Goal: Task Accomplishment & Management: Use online tool/utility

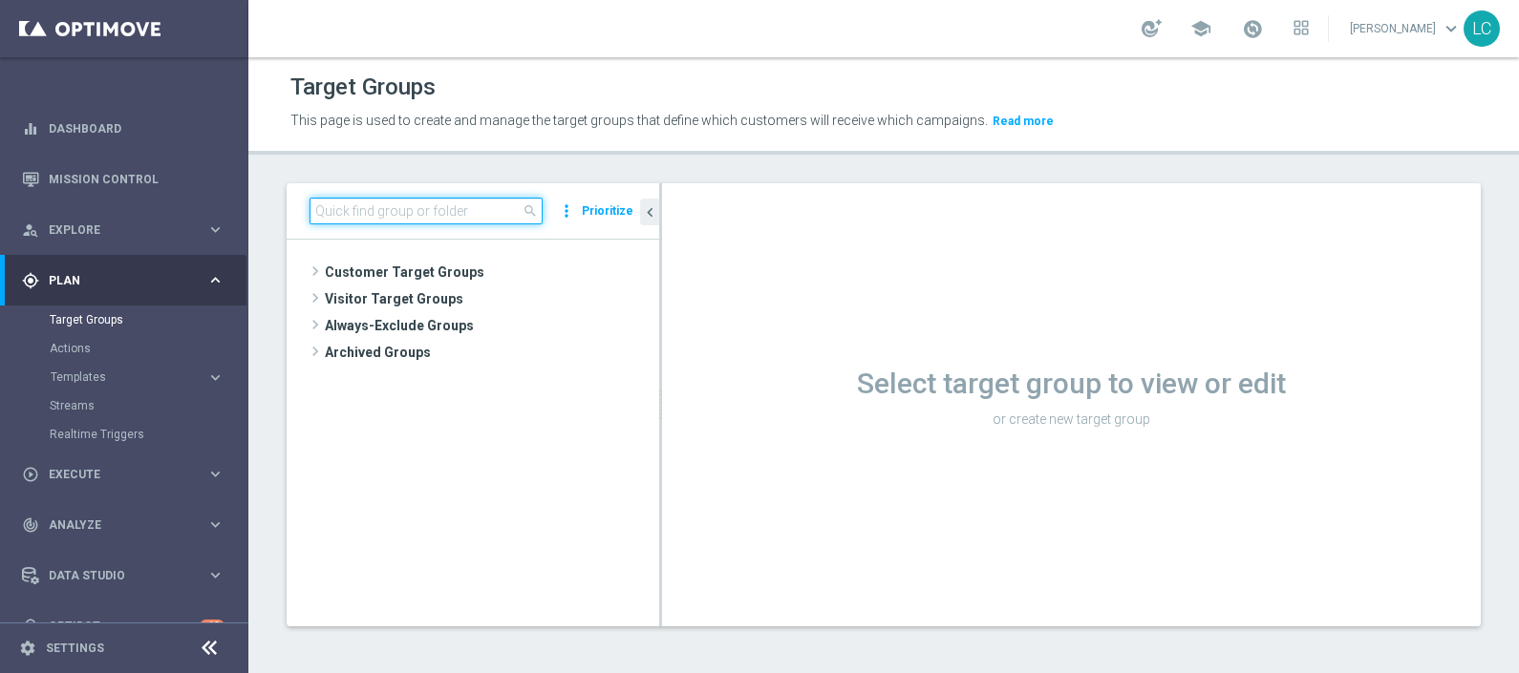
click at [440, 200] on input at bounding box center [425, 211] width 233 height 27
paste input "Active BETTING nosaldo GGR > 0 L3M modeH"
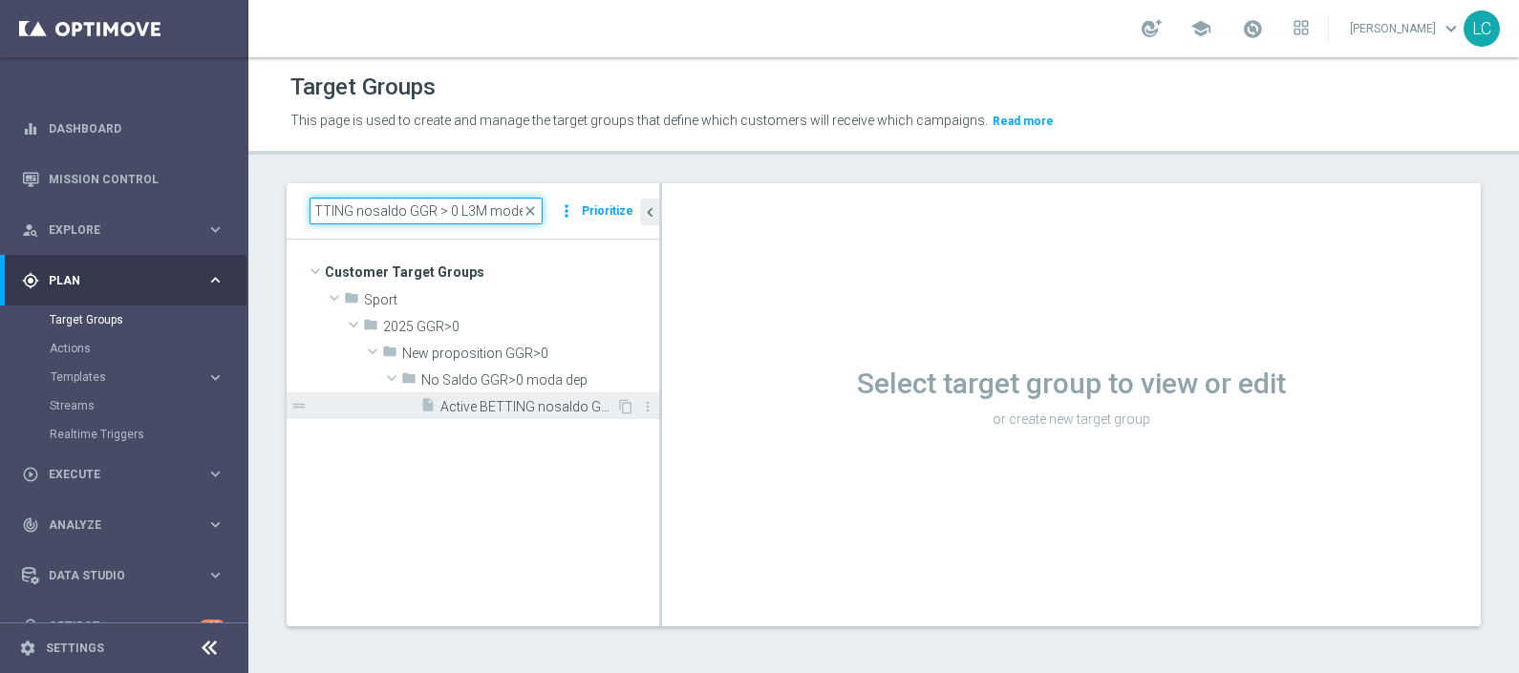
type input "Active BETTING nosaldo GGR > 0 L3M modeH"
click at [482, 394] on div "insert_drive_file Active BETTING nosaldo GGR > 0 L3M modeH" at bounding box center [518, 406] width 196 height 27
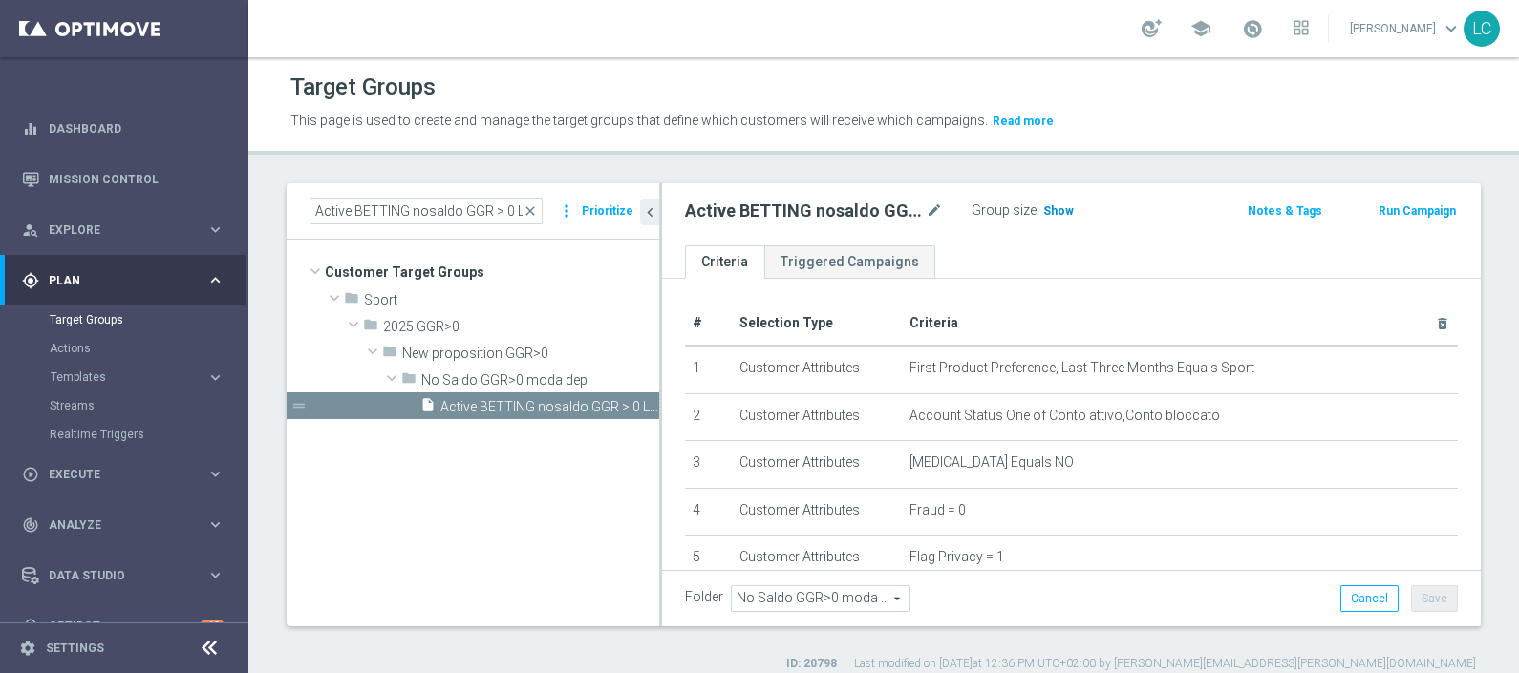
click at [1066, 210] on span "Show" at bounding box center [1058, 210] width 31 height 13
click at [534, 207] on span "close" at bounding box center [529, 210] width 15 height 15
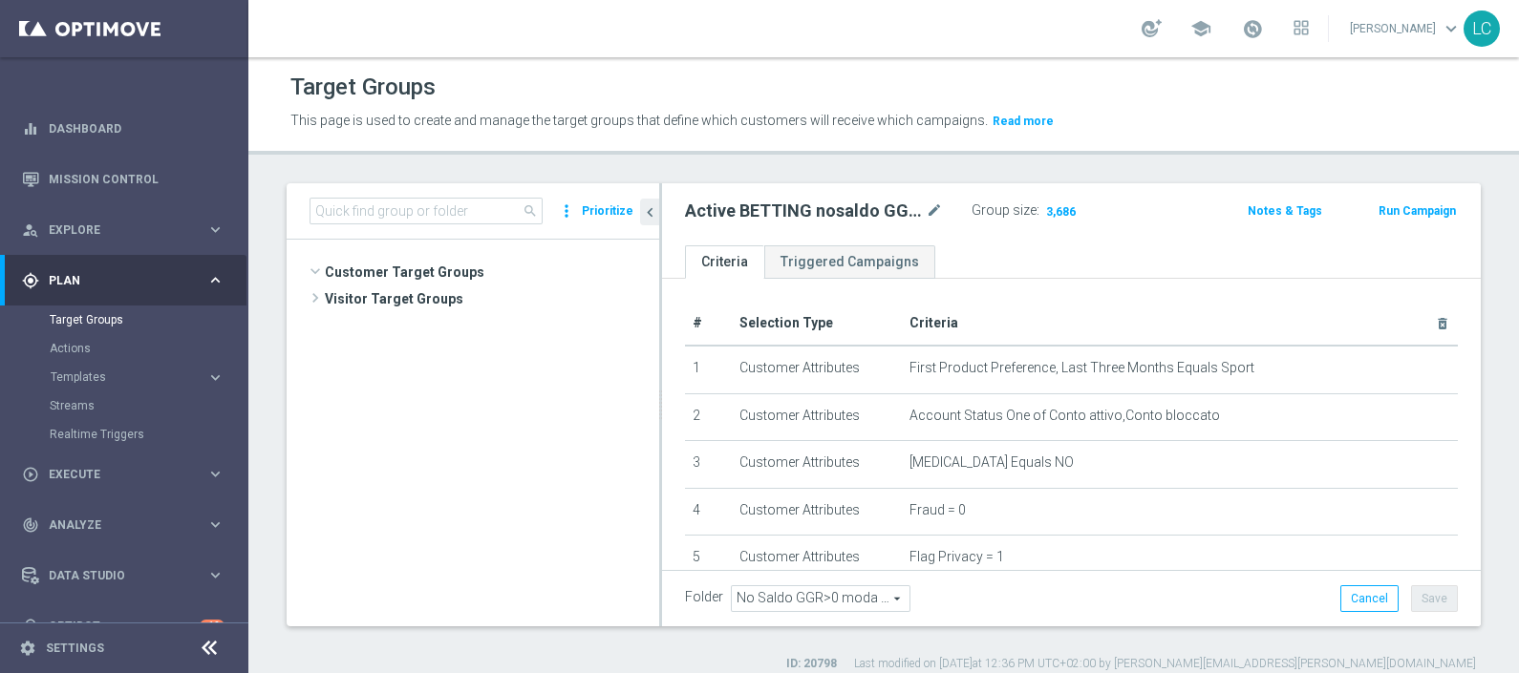
scroll to position [701, 0]
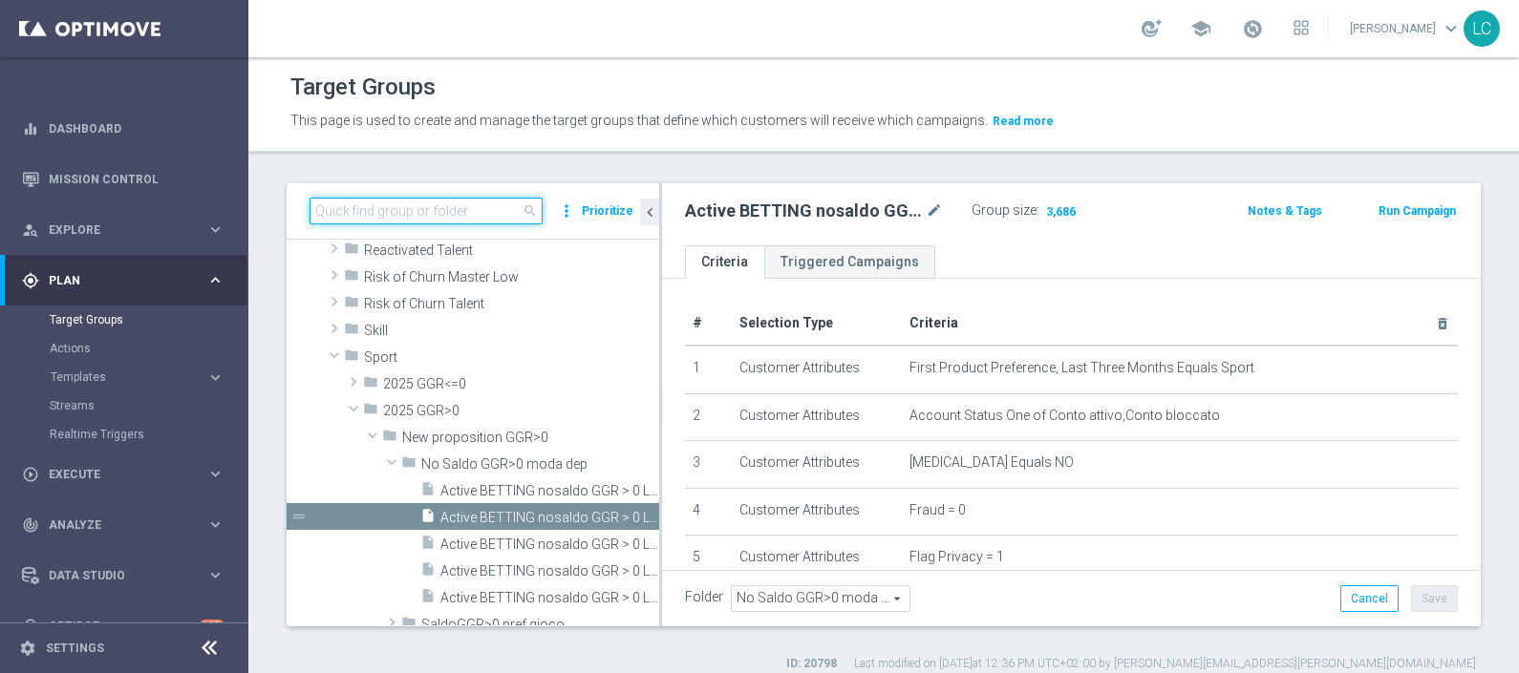
click at [448, 203] on input at bounding box center [425, 211] width 233 height 27
paste input "Active BETTING nosaldo GGR > 0 L3M modeM"
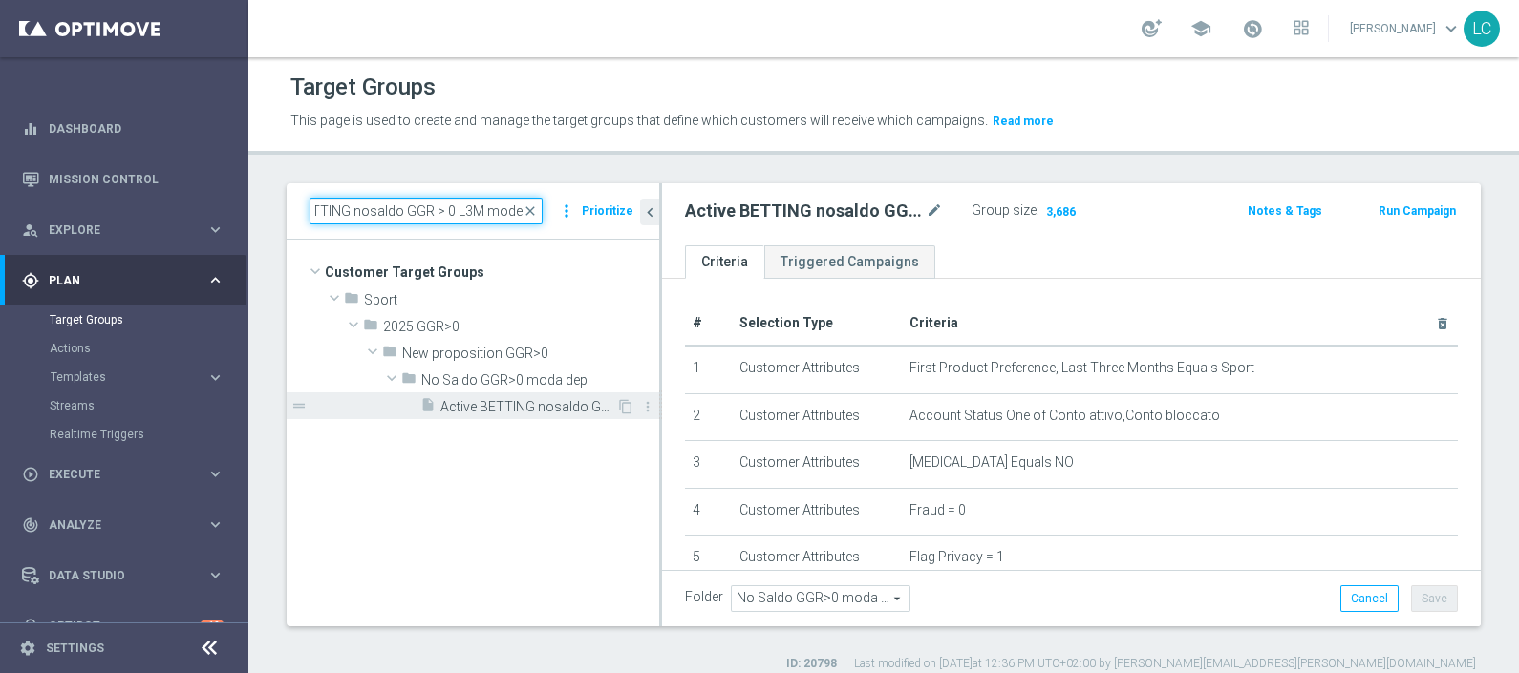
type input "Active BETTING nosaldo GGR > 0 L3M modeM"
click at [494, 401] on span "Active BETTING nosaldo GGR > 0 L3M modeM" at bounding box center [528, 407] width 176 height 16
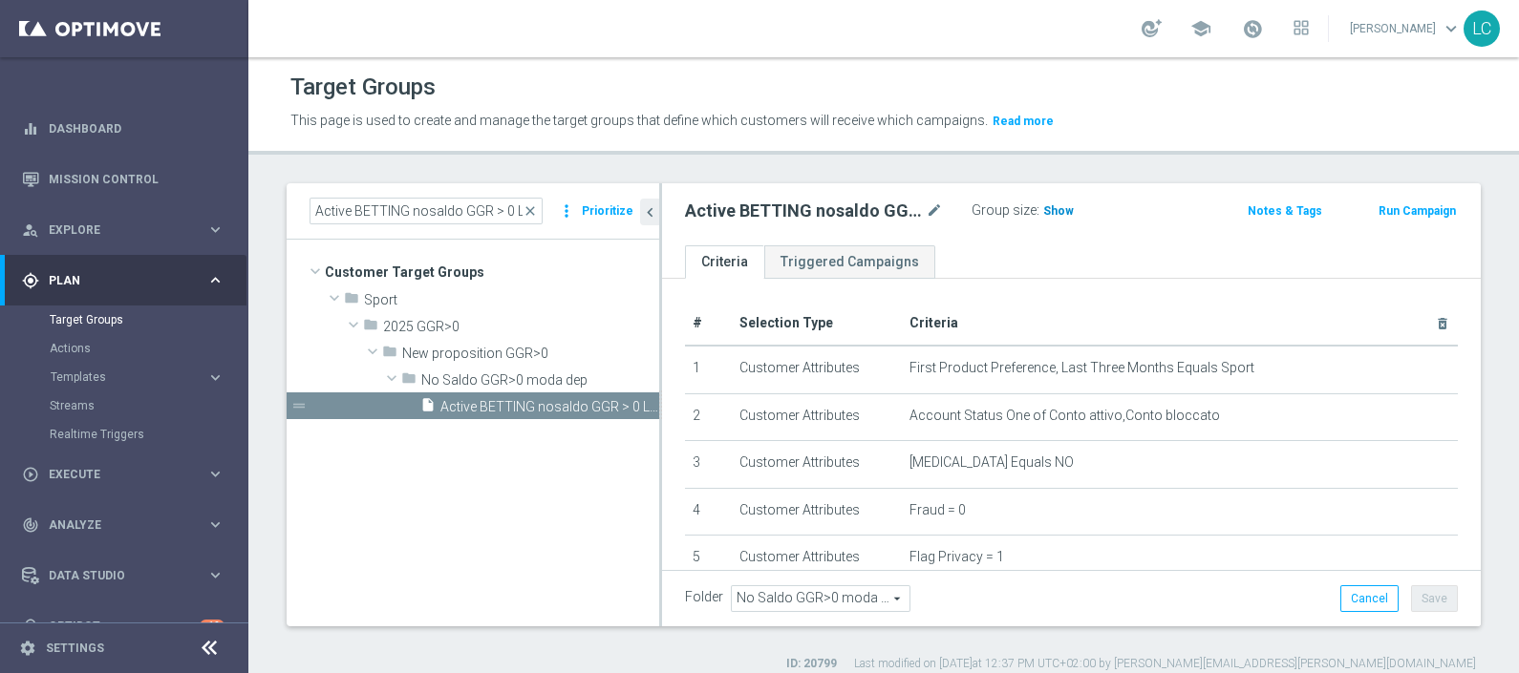
click at [1065, 211] on span "Show" at bounding box center [1058, 210] width 31 height 13
click at [530, 209] on span "close" at bounding box center [529, 210] width 15 height 15
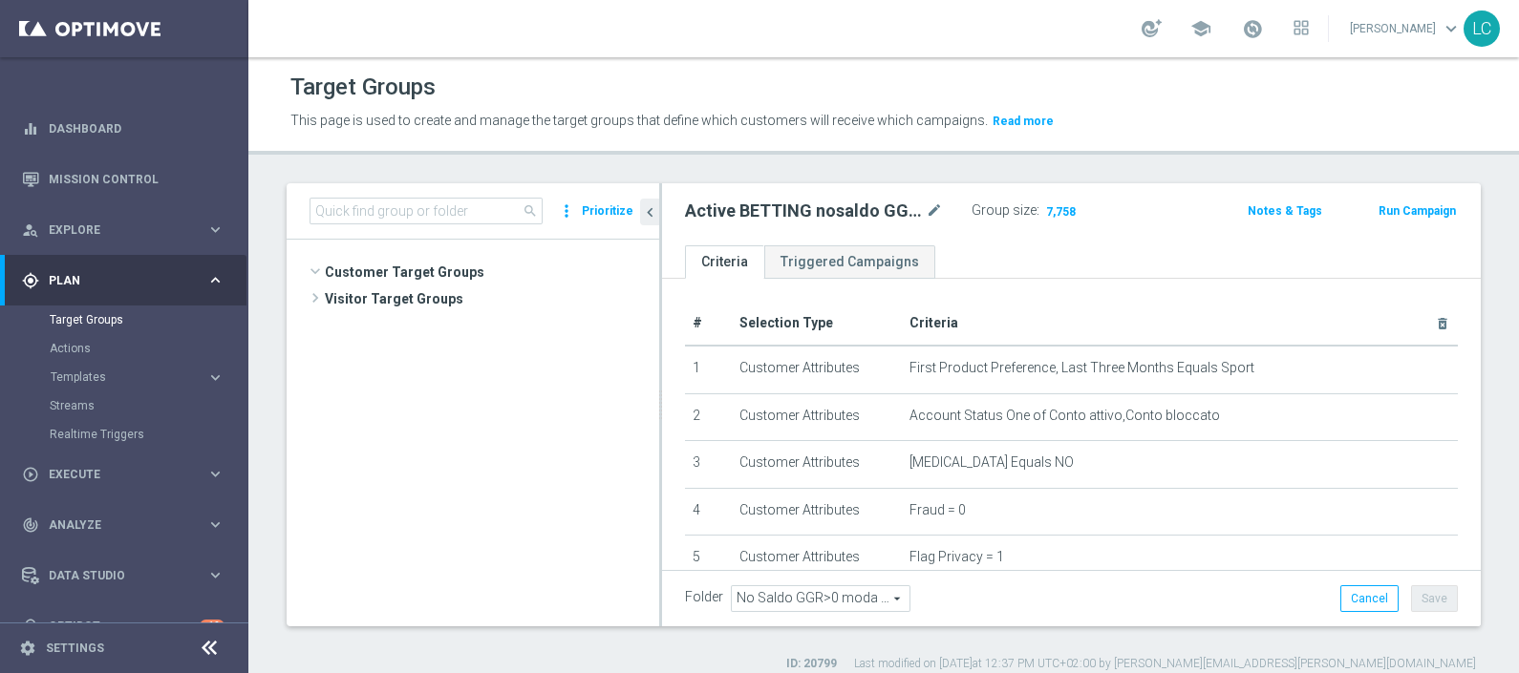
scroll to position [750, 0]
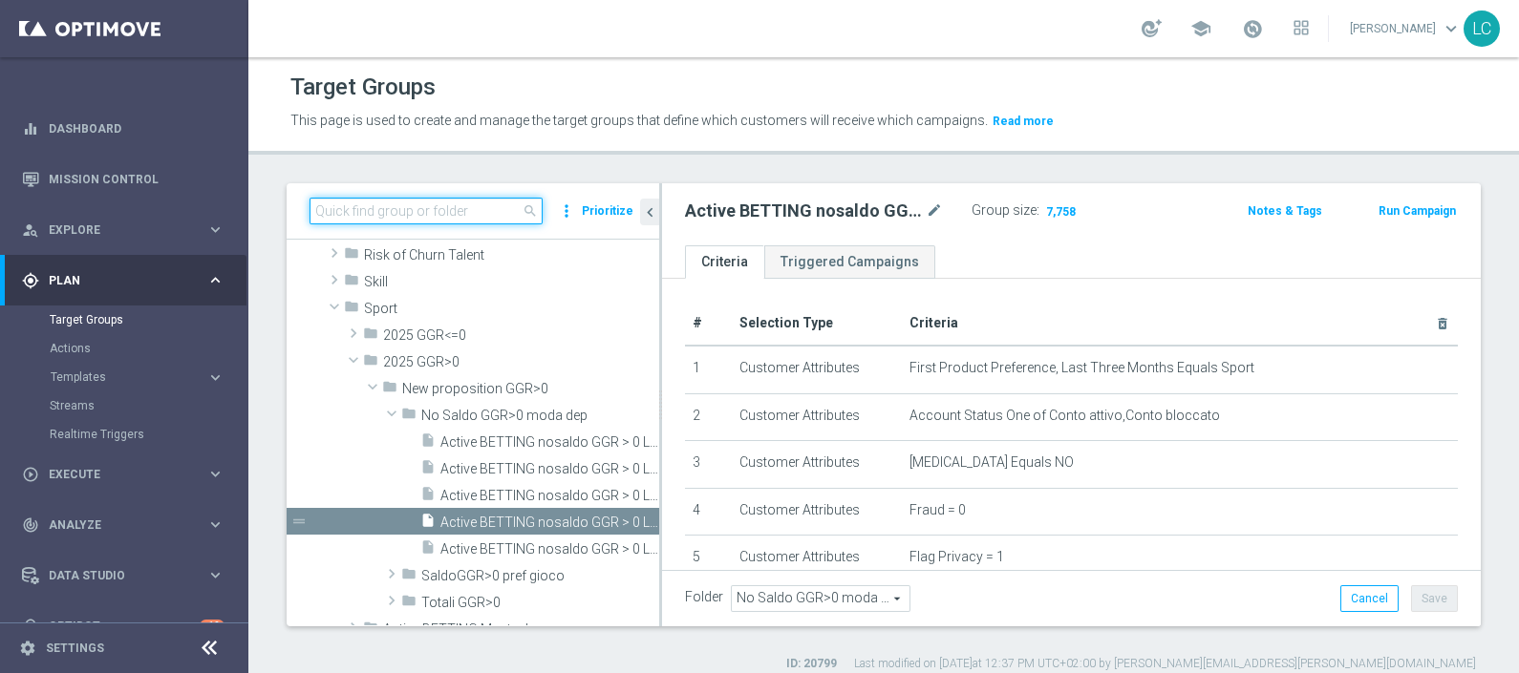
click at [493, 219] on input at bounding box center [425, 211] width 233 height 27
paste input "Active BETTING nosaldo GGR > 0 L3M modeL"
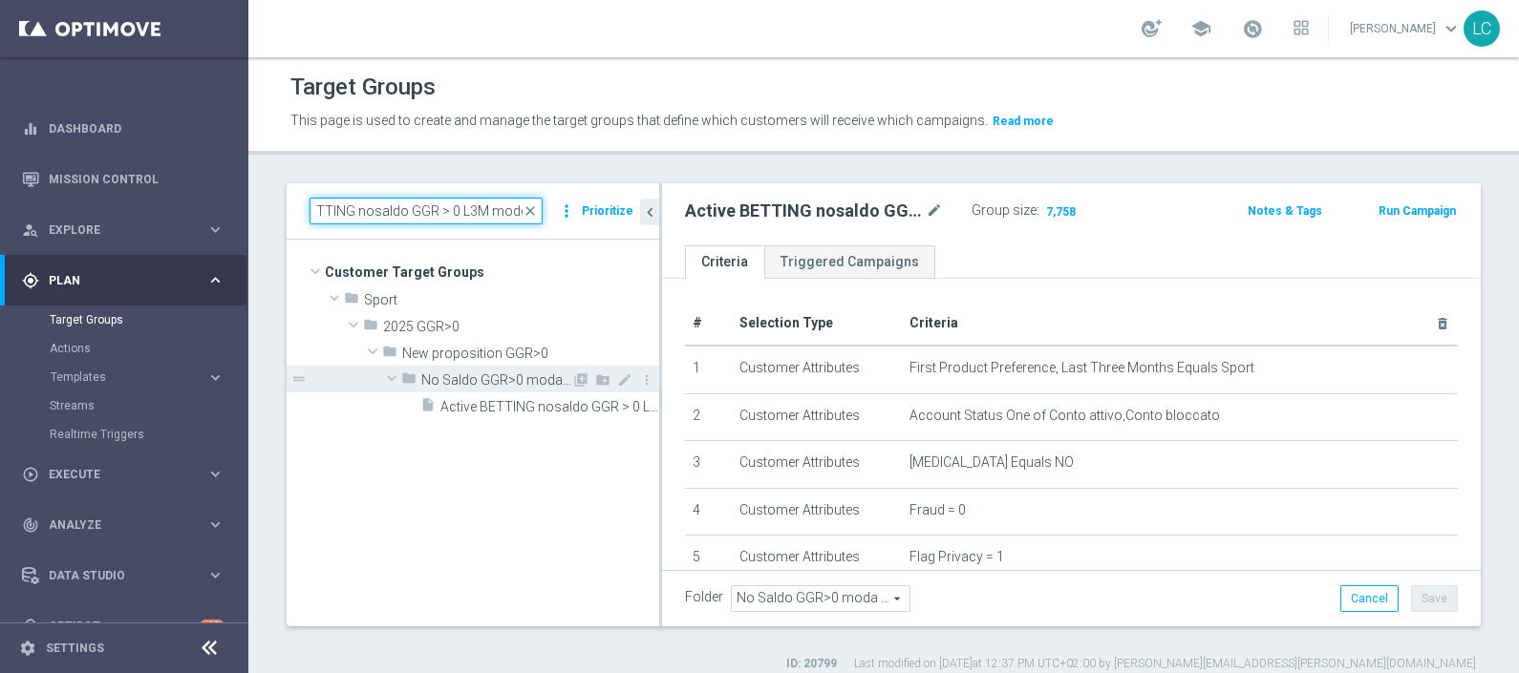
scroll to position [0, 0]
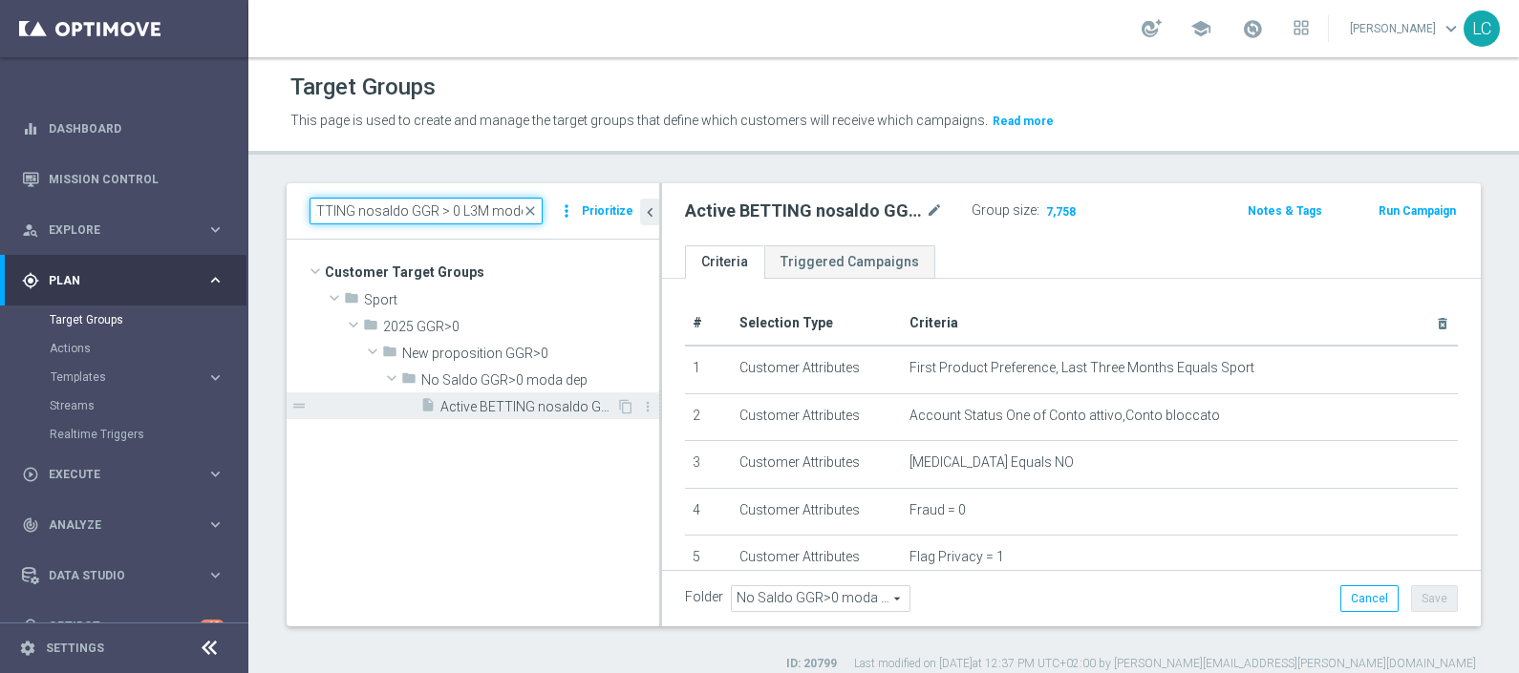
type input "Active BETTING nosaldo GGR > 0 L3M modeL"
click at [468, 416] on div "insert_drive_file Active BETTING nosaldo GGR > 0 L3M modeL" at bounding box center [518, 406] width 196 height 27
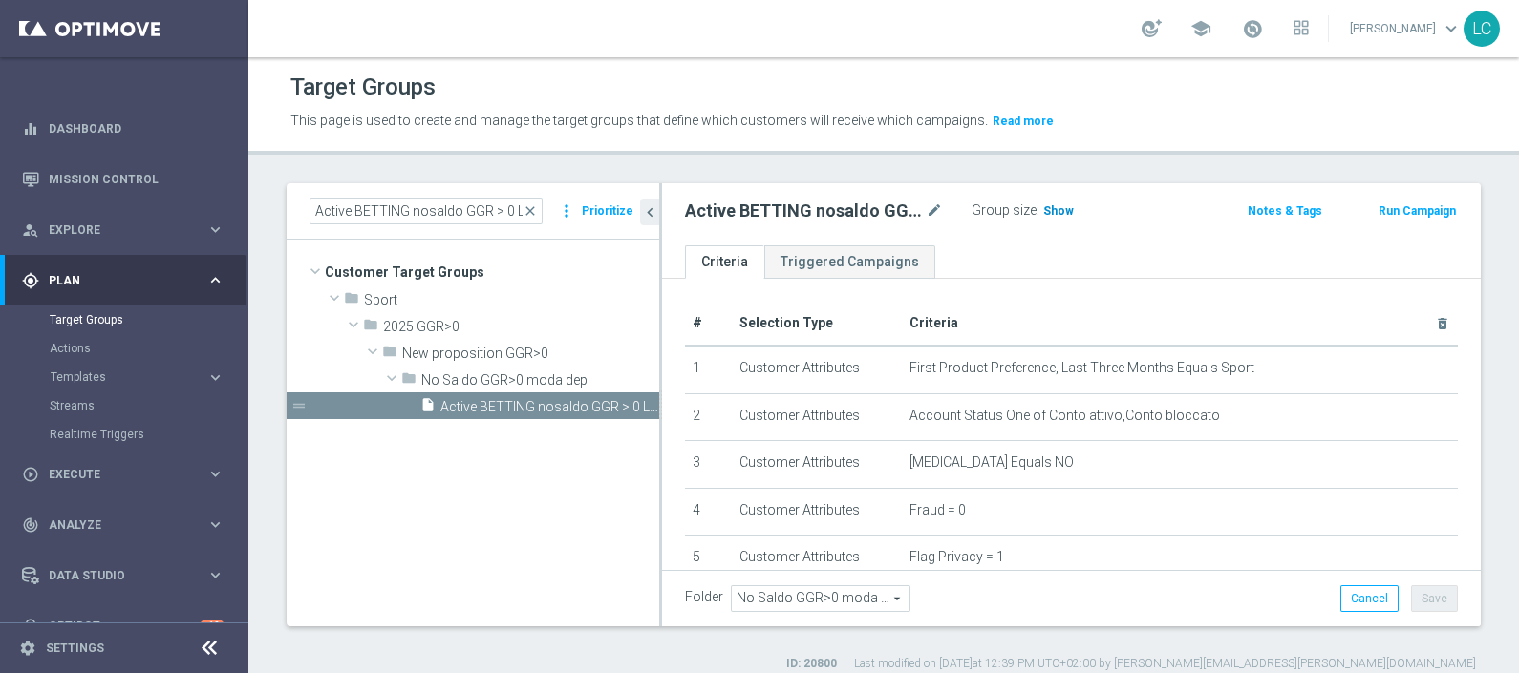
click at [1060, 204] on span "Show" at bounding box center [1058, 210] width 31 height 13
